Goal: Participate in discussion: Engage in conversation with other users on a specific topic

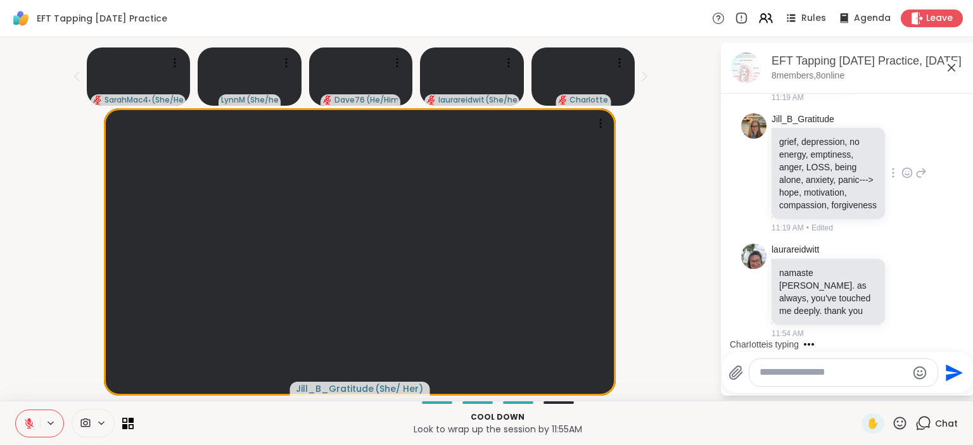
scroll to position [2898, 0]
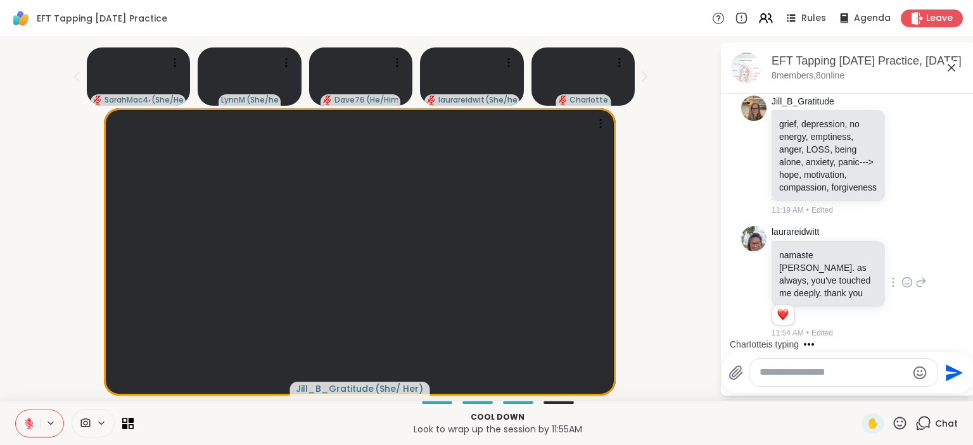
click at [901, 277] on icon at bounding box center [906, 282] width 11 height 13
click at [901, 259] on div "Select Reaction: Heart" at bounding box center [906, 261] width 11 height 11
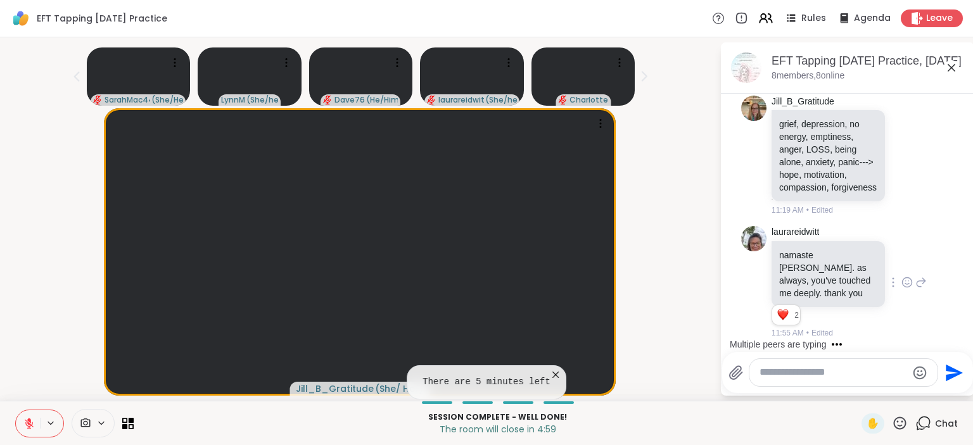
scroll to position [2991, 0]
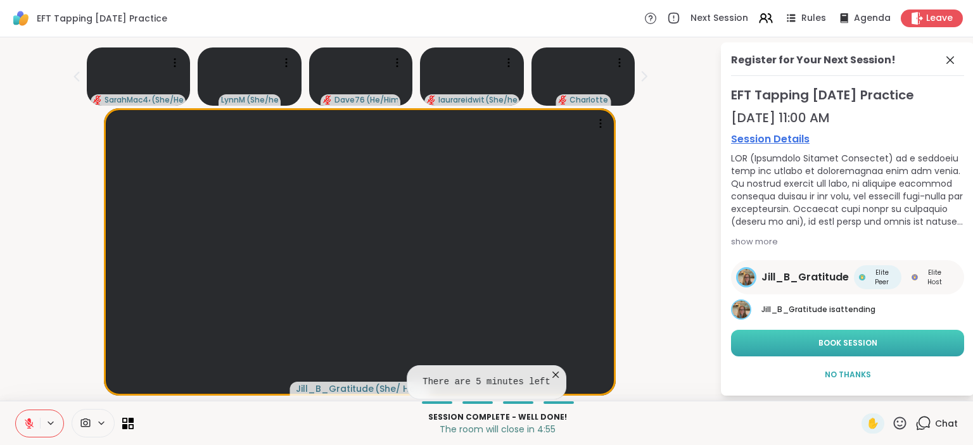
click at [852, 338] on span "Book Session" at bounding box center [847, 343] width 59 height 11
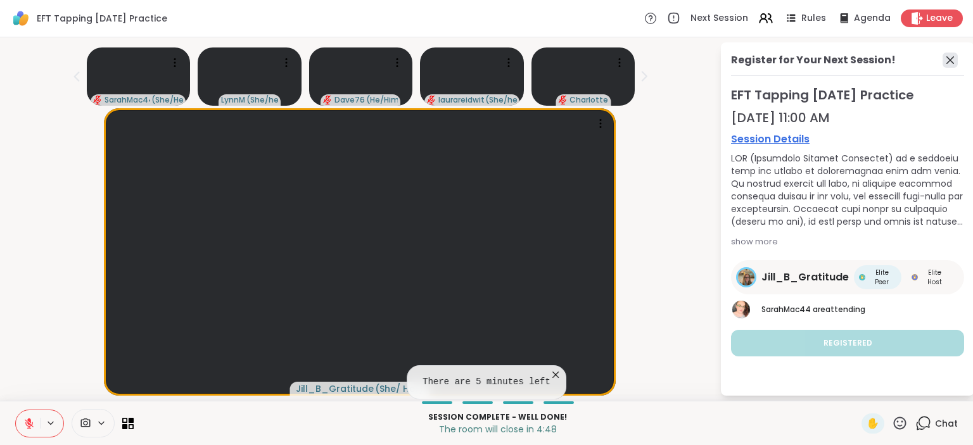
click at [942, 62] on icon at bounding box center [949, 60] width 15 height 15
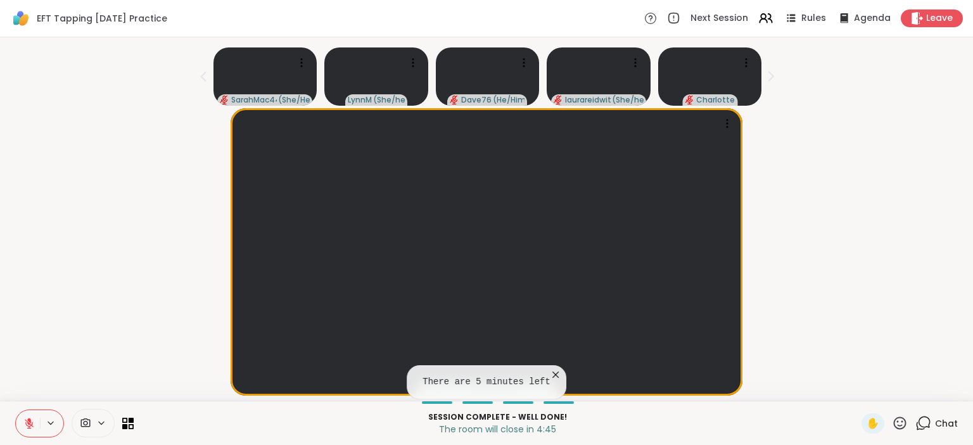
click at [918, 427] on icon at bounding box center [924, 422] width 12 height 11
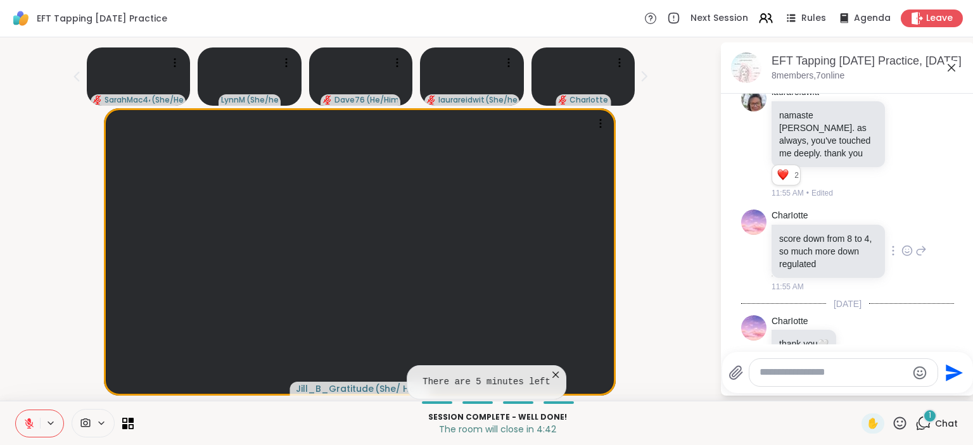
scroll to position [3071, 0]
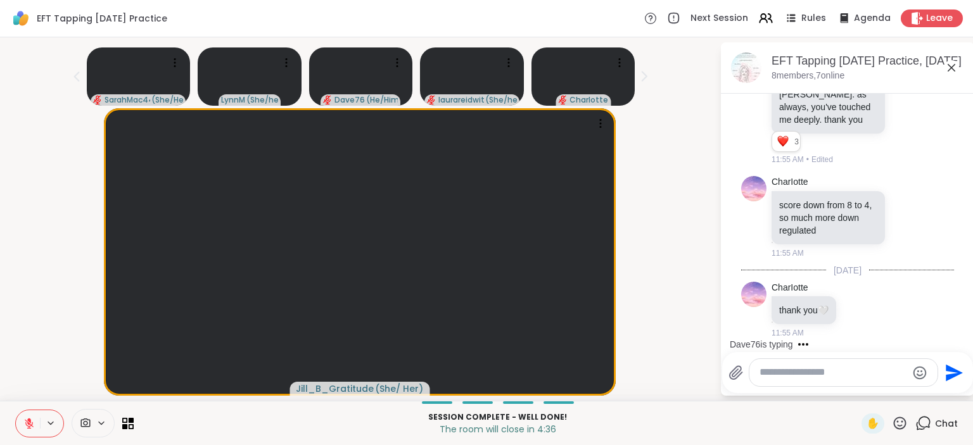
click at [803, 373] on textarea "Type your message" at bounding box center [833, 372] width 148 height 13
type textarea "**********"
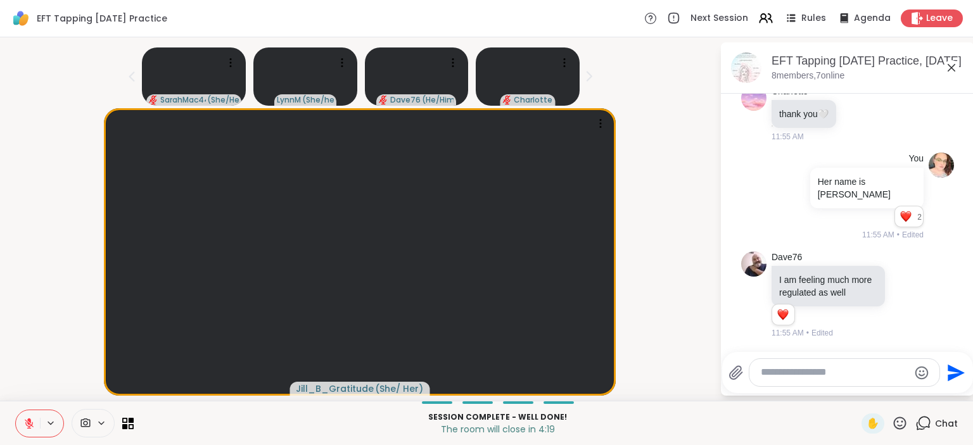
scroll to position [3267, 0]
click at [926, 17] on span "Leave" at bounding box center [940, 18] width 28 height 13
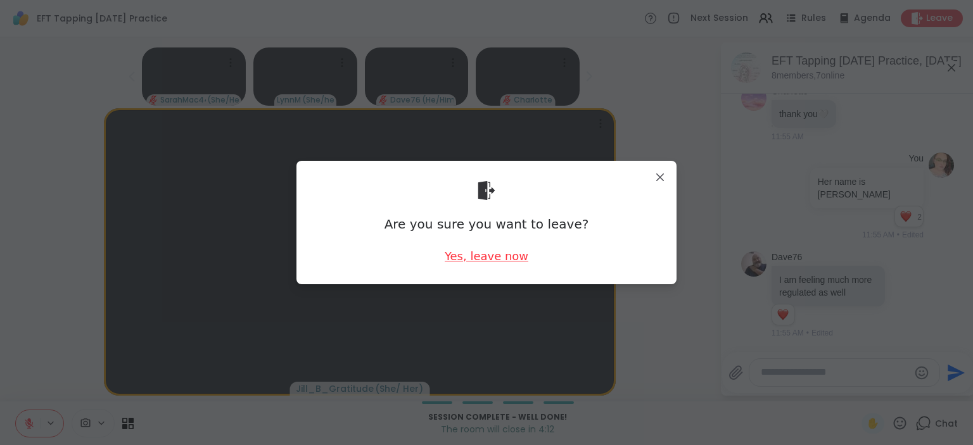
click at [488, 252] on div "Yes, leave now" at bounding box center [487, 256] width 84 height 16
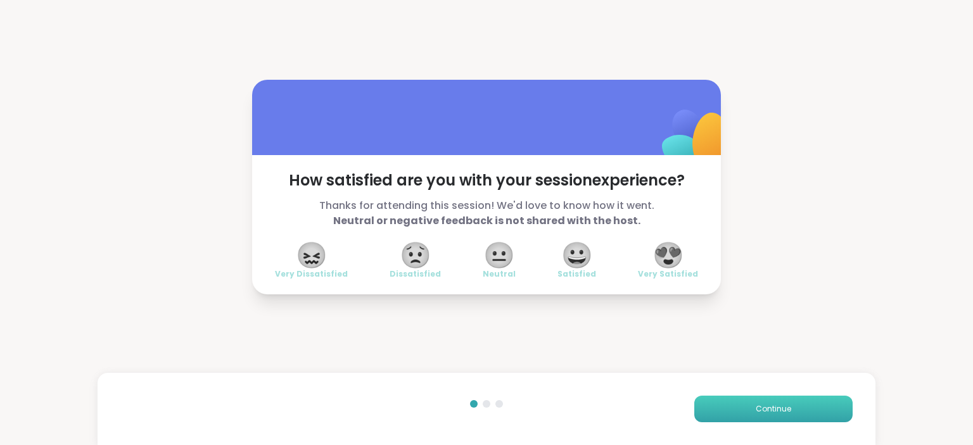
click at [757, 409] on span "Continue" at bounding box center [772, 408] width 35 height 11
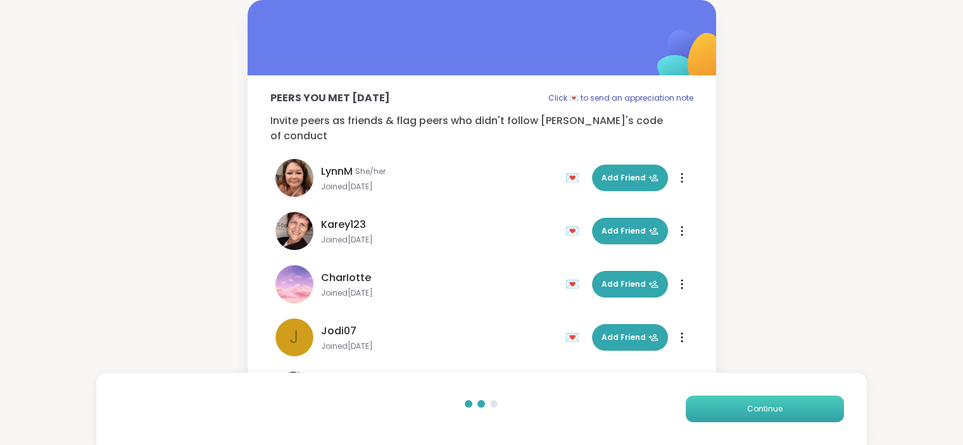
click at [757, 409] on span "Continue" at bounding box center [764, 408] width 35 height 11
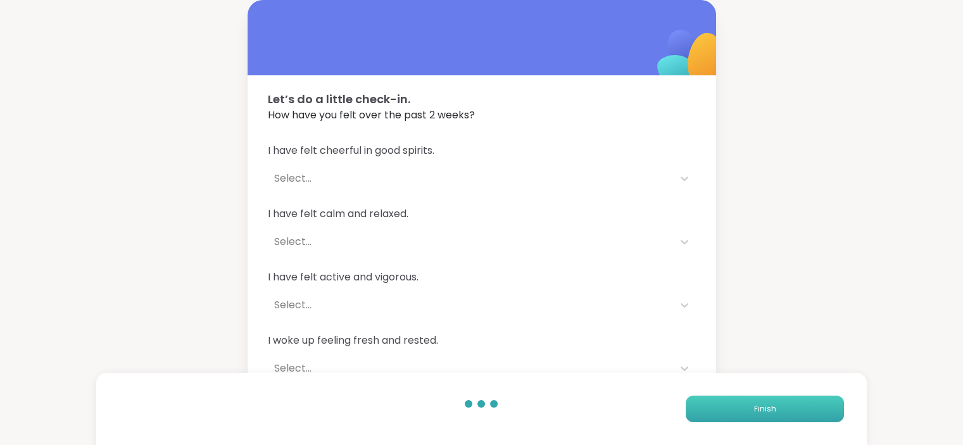
click at [757, 409] on span "Finish" at bounding box center [765, 408] width 22 height 11
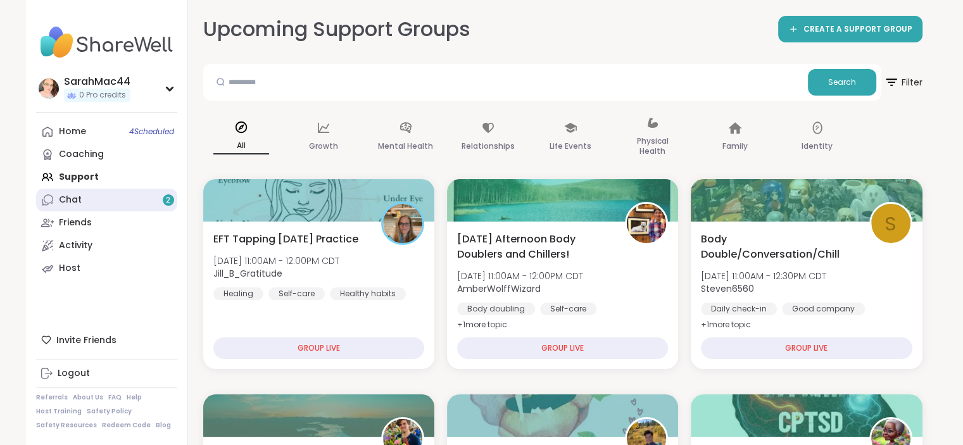
click at [96, 202] on link "Chat 2" at bounding box center [106, 200] width 141 height 23
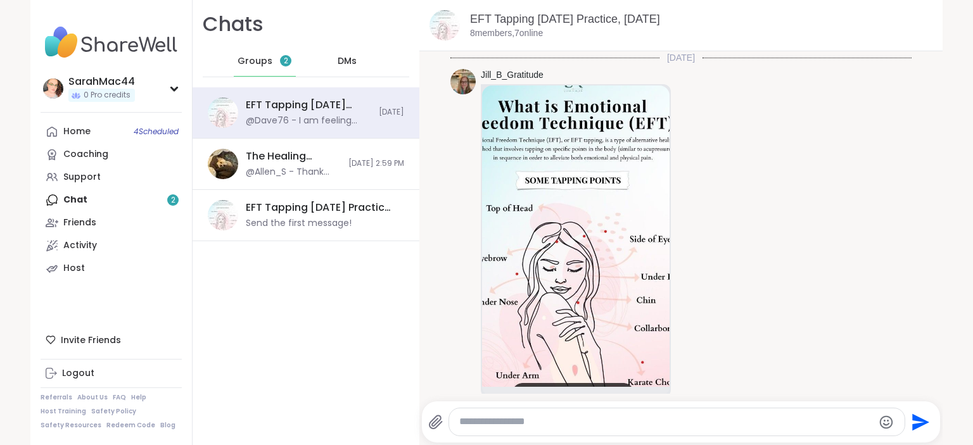
scroll to position [2290, 0]
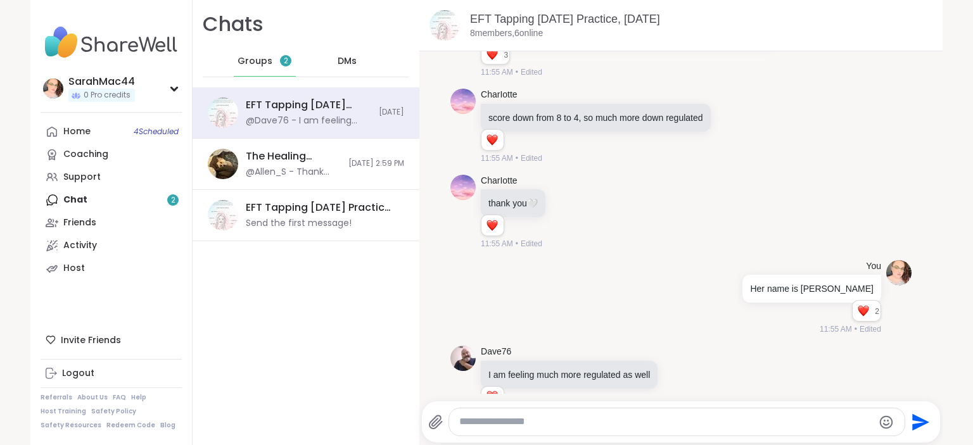
click at [272, 52] on div "Groups 2" at bounding box center [265, 61] width 62 height 30
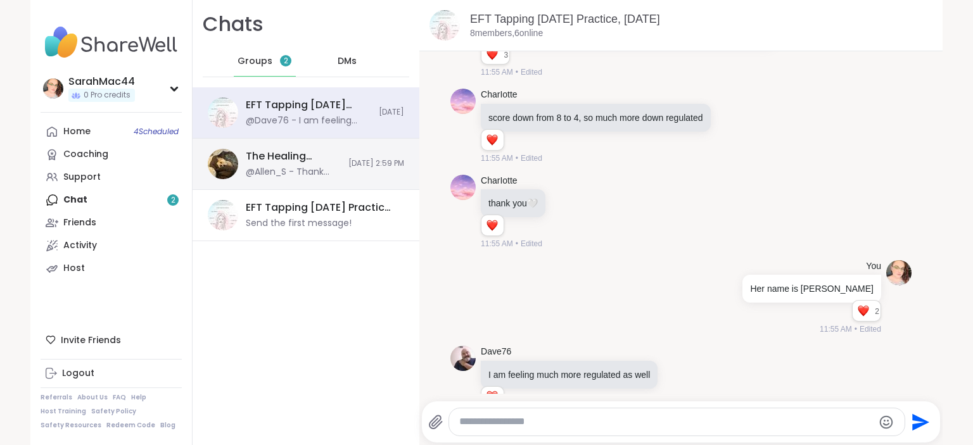
click at [317, 160] on div "The Healing Journey of Grief, [DATE] @[PERSON_NAME] - Thank you Levornia! ❤️ [D…" at bounding box center [305, 164] width 227 height 51
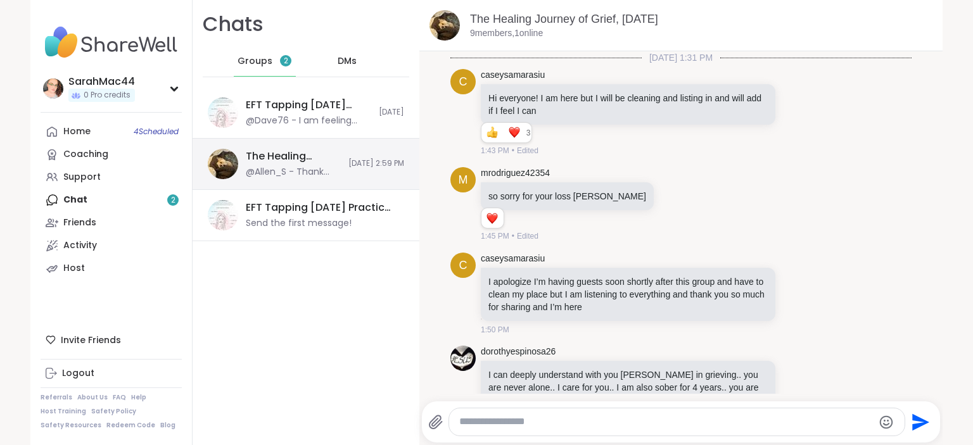
scroll to position [1856, 0]
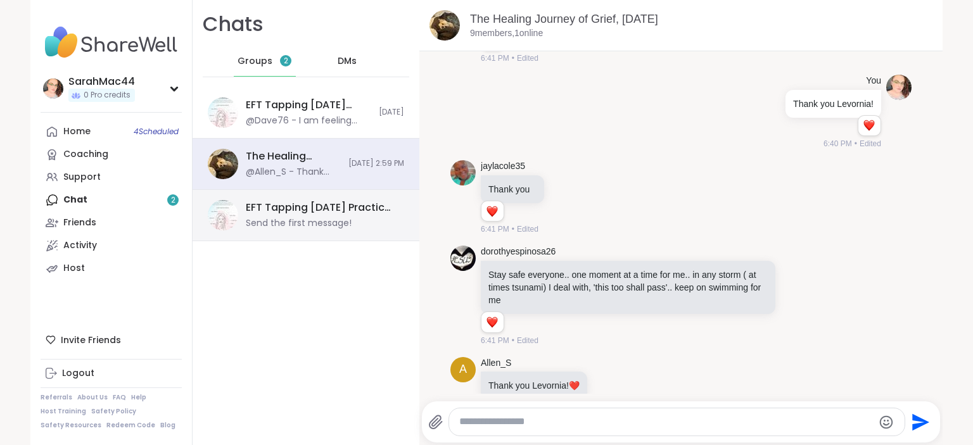
click at [314, 205] on div "EFT Tapping [DATE] Practice, [DATE]" at bounding box center [321, 208] width 151 height 14
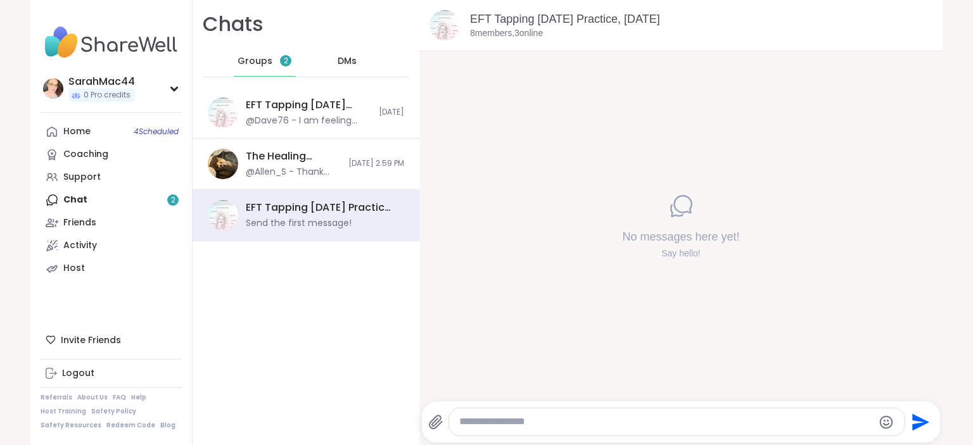
click at [348, 55] on div "DMs" at bounding box center [348, 61] width 62 height 30
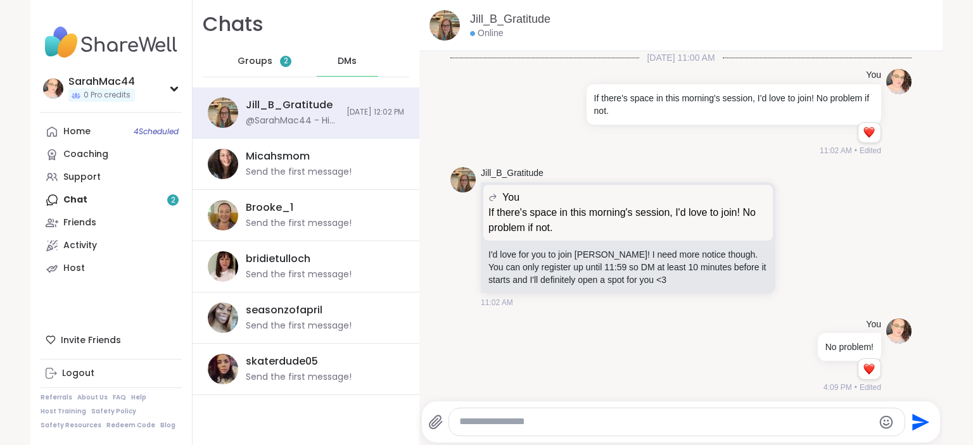
scroll to position [194, 0]
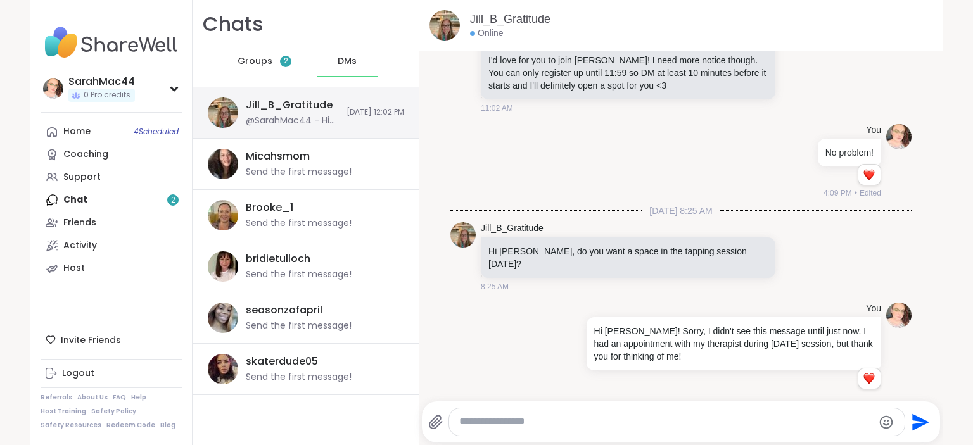
click at [337, 122] on div "Jill_B_Gratitude @SarahMac44 - Hi [PERSON_NAME]! Sorry, I didn't see this messa…" at bounding box center [305, 112] width 227 height 51
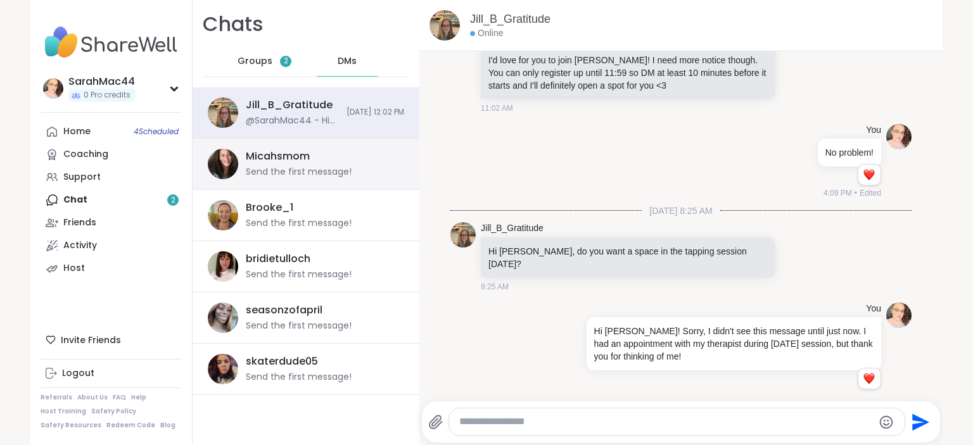
click at [320, 169] on div "Send the first message!" at bounding box center [299, 172] width 106 height 13
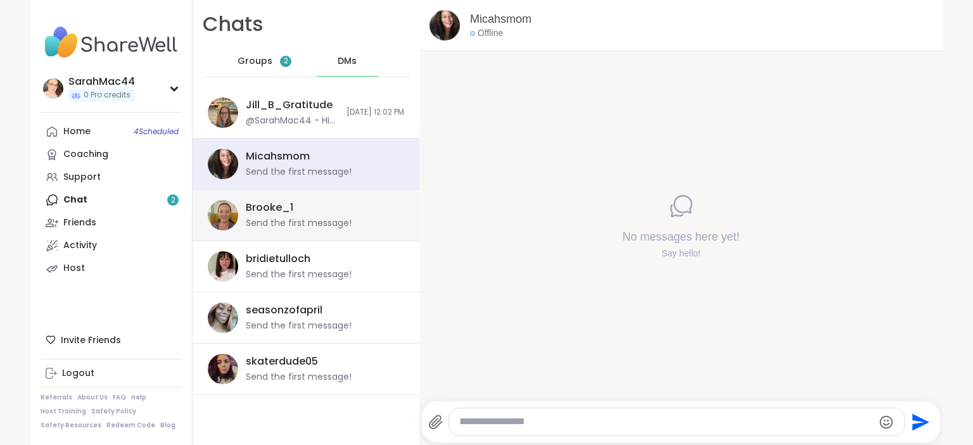
click at [315, 210] on div "Brooke_1 Send the first message!" at bounding box center [321, 215] width 151 height 29
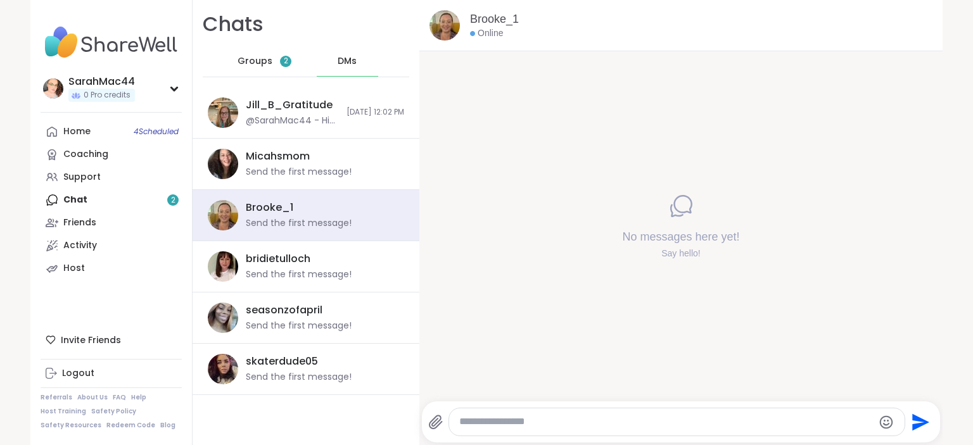
click at [266, 58] on div "Groups 2" at bounding box center [265, 61] width 62 height 30
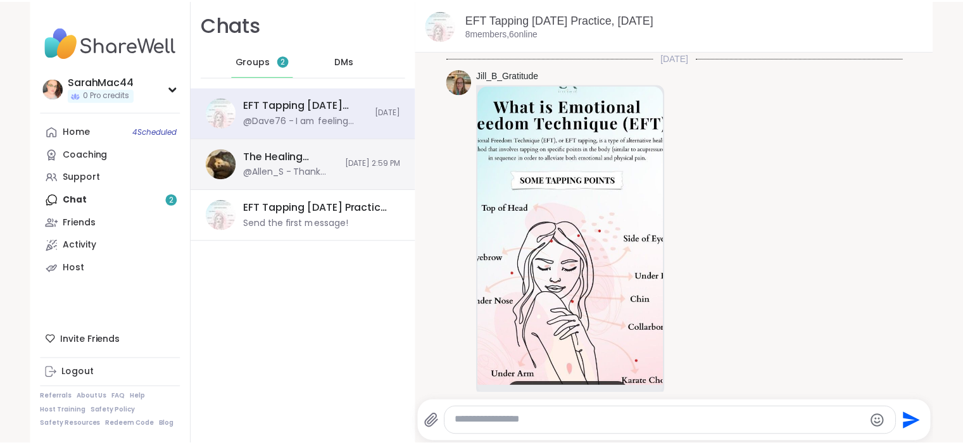
scroll to position [2290, 0]
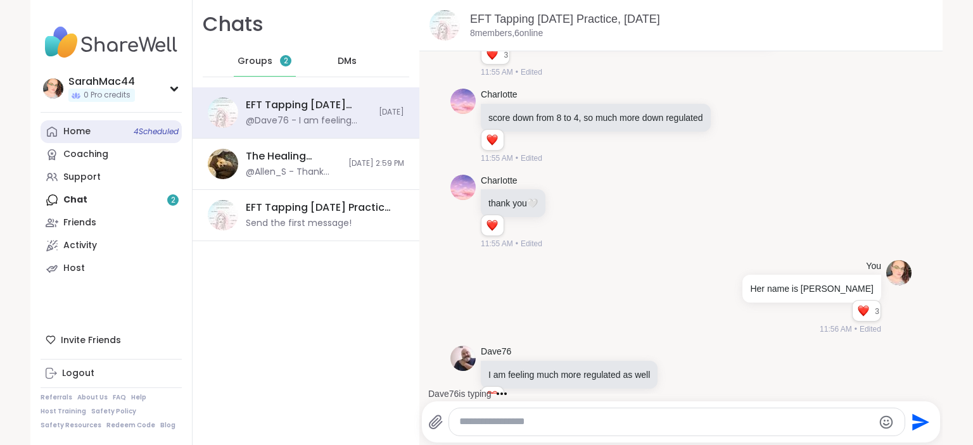
click at [100, 137] on link "Home 4 Scheduled" at bounding box center [111, 131] width 141 height 23
